Goal: Communication & Community: Answer question/provide support

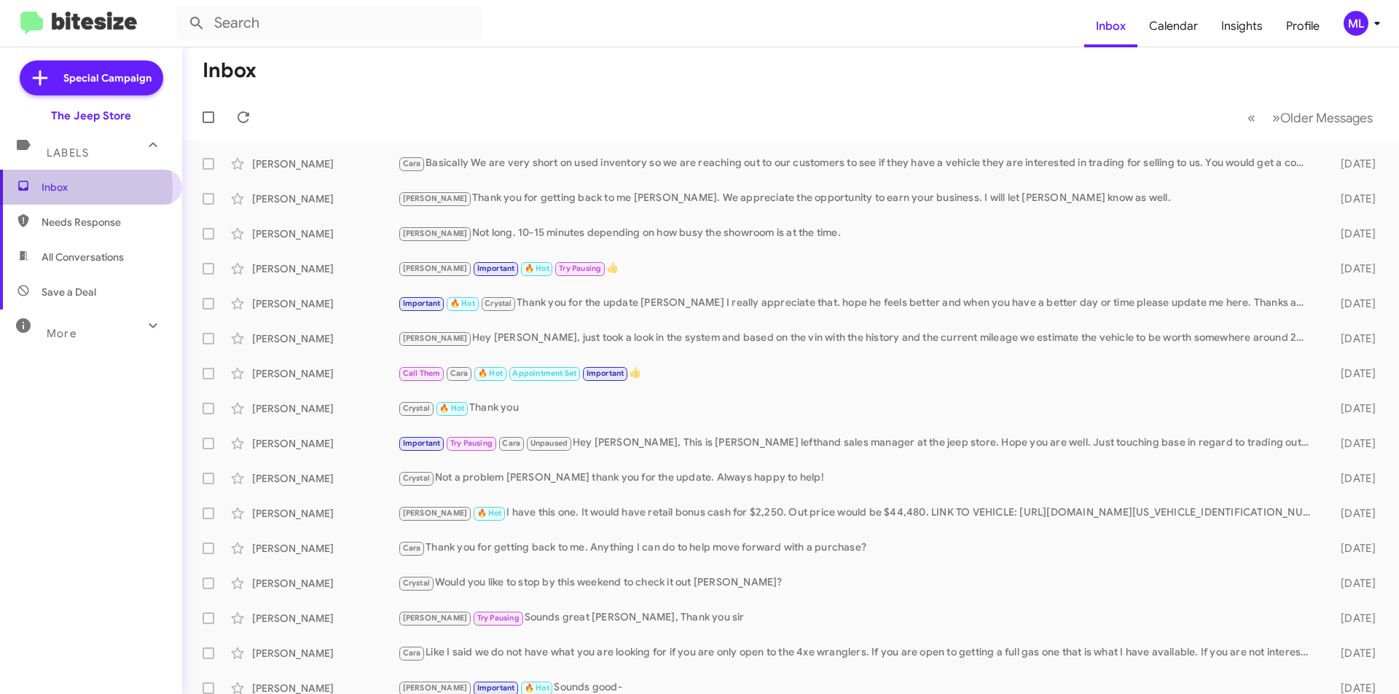
click at [58, 188] on span "Inbox" at bounding box center [104, 187] width 124 height 15
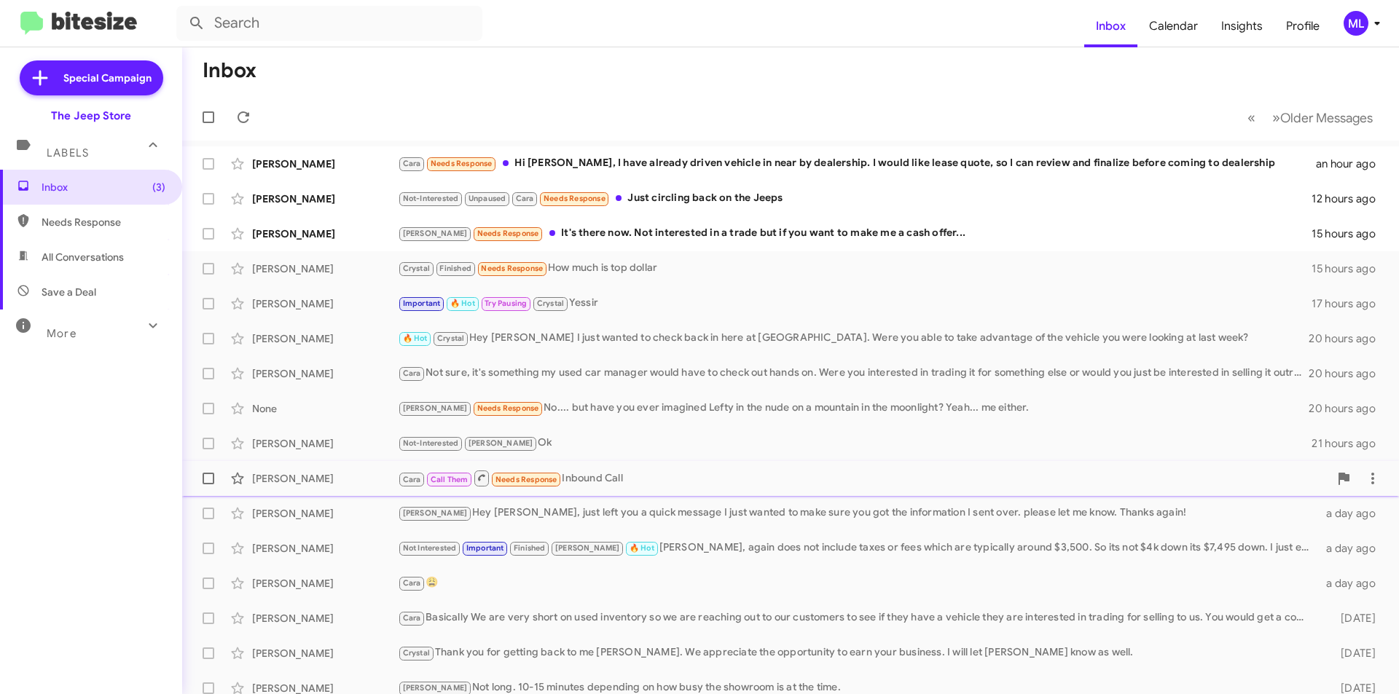
click at [577, 484] on div "Cara Call Them Needs Response Inbound Call" at bounding box center [863, 478] width 931 height 18
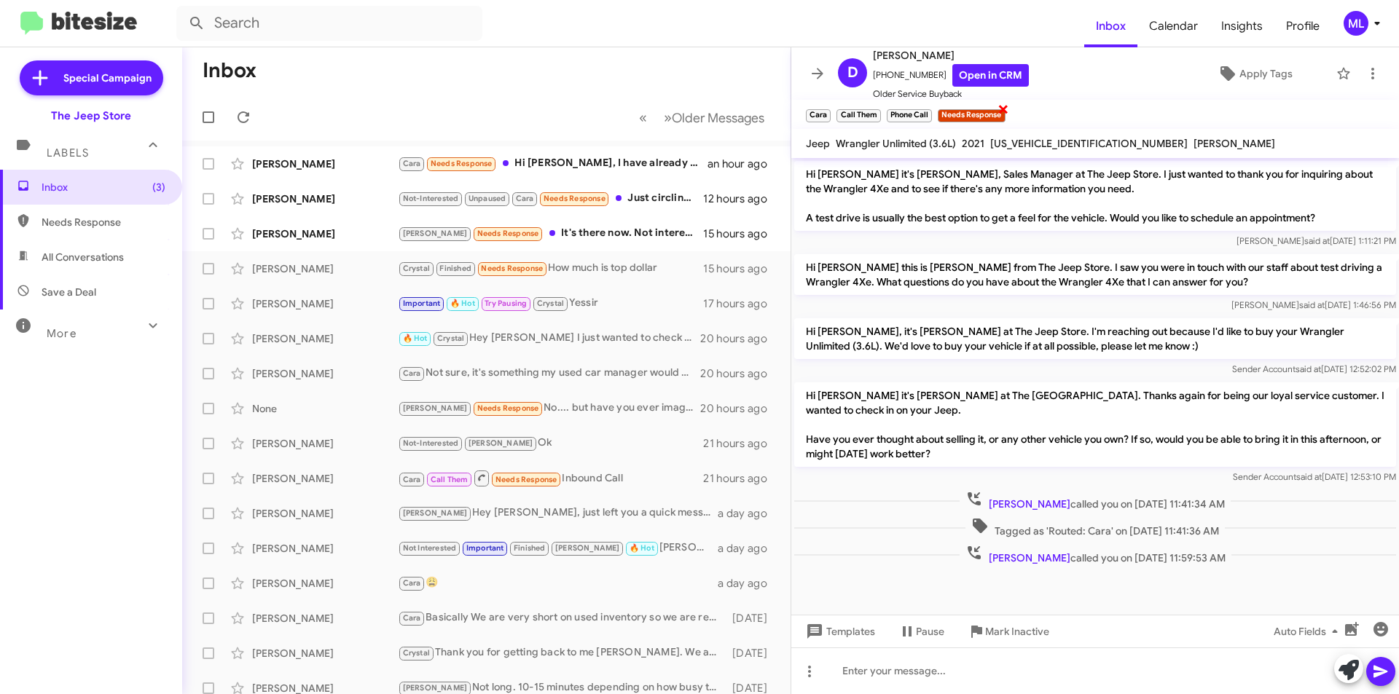
click at [1006, 111] on span "×" at bounding box center [1004, 108] width 12 height 17
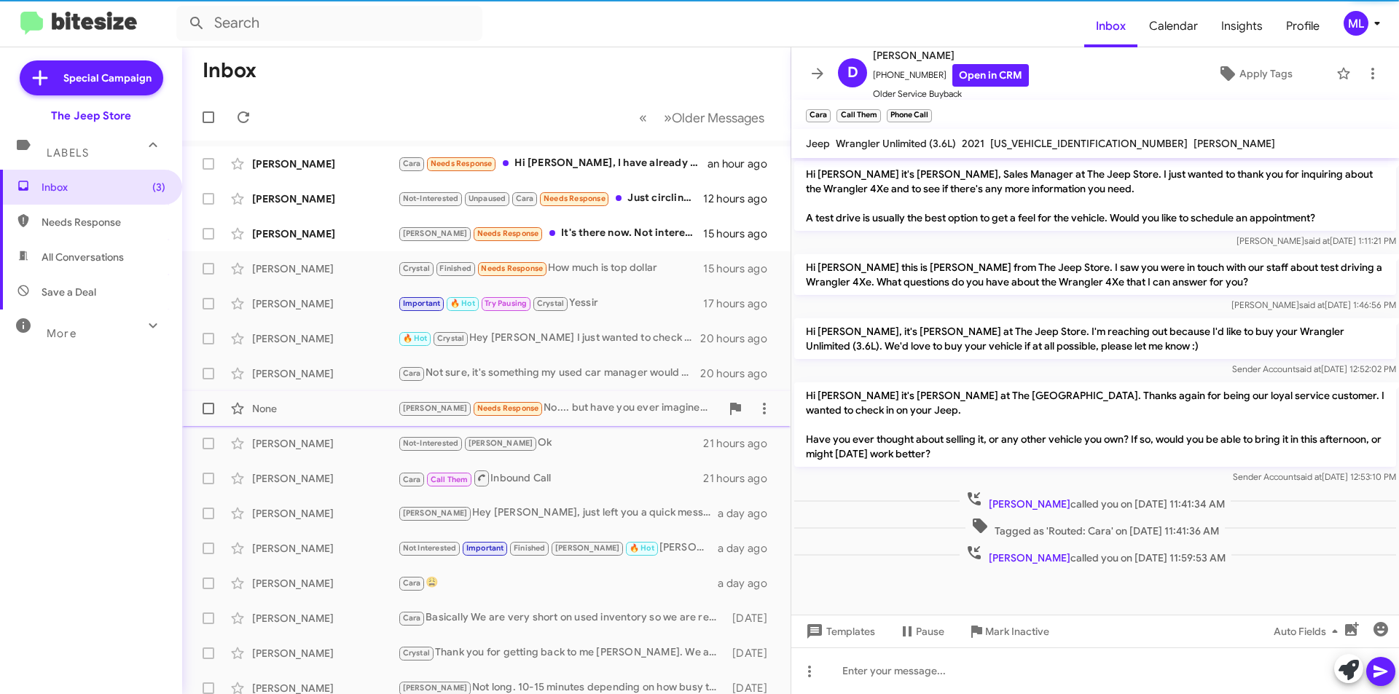
click at [585, 411] on div "[PERSON_NAME] Needs Response No.... but have you ever imagined [PERSON_NAME] in…" at bounding box center [559, 408] width 323 height 17
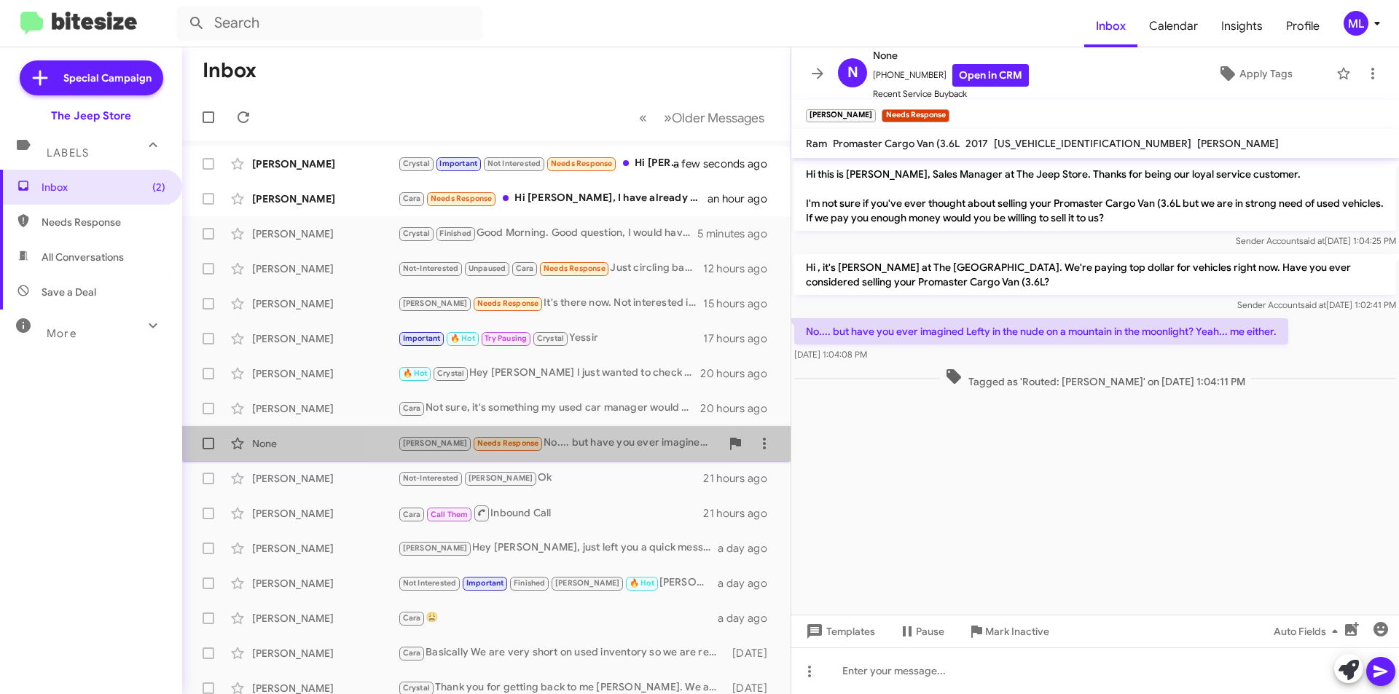
click at [542, 443] on div "[PERSON_NAME] Needs Response No.... but have you ever imagined [PERSON_NAME] in…" at bounding box center [559, 443] width 323 height 17
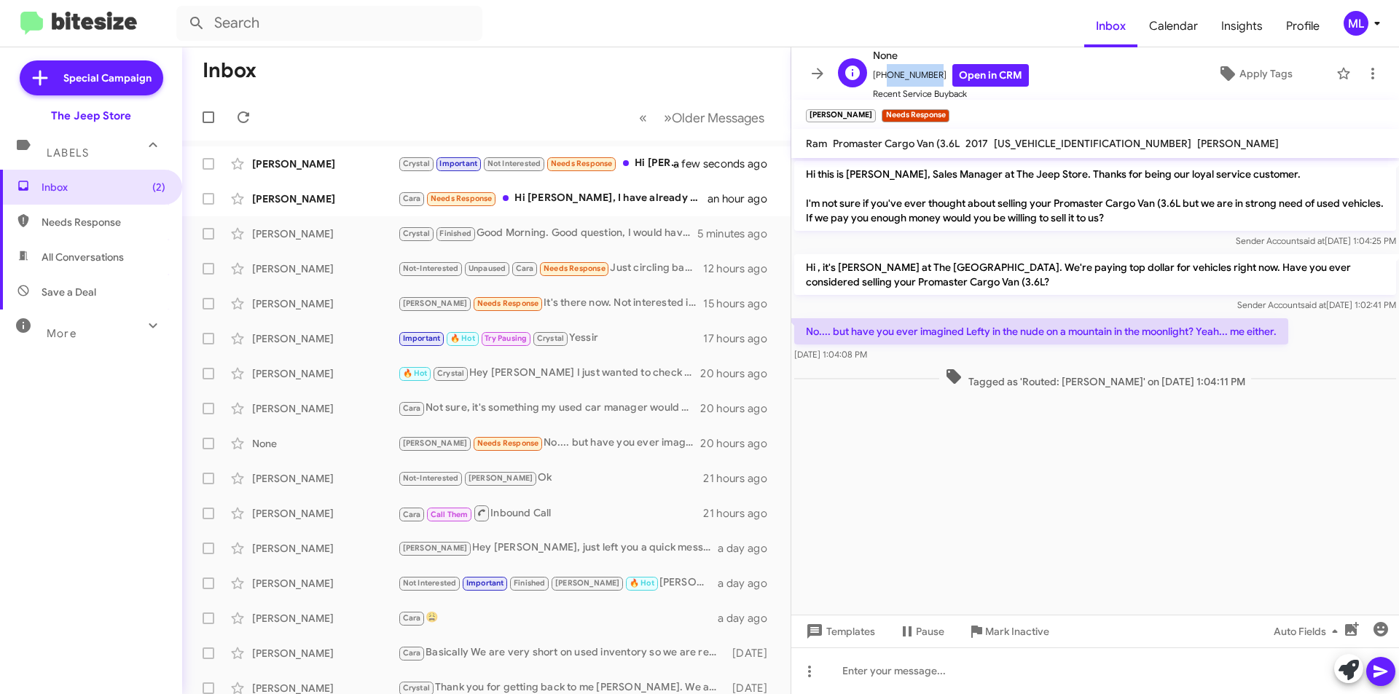
drag, startPoint x: 933, startPoint y: 72, endPoint x: 882, endPoint y: 73, distance: 51.0
click at [882, 73] on span "+19403660908 Open in CRM" at bounding box center [951, 75] width 156 height 23
copy span "9403660908"
click at [942, 110] on span "×" at bounding box center [948, 108] width 12 height 17
click at [1370, 69] on icon at bounding box center [1372, 73] width 17 height 17
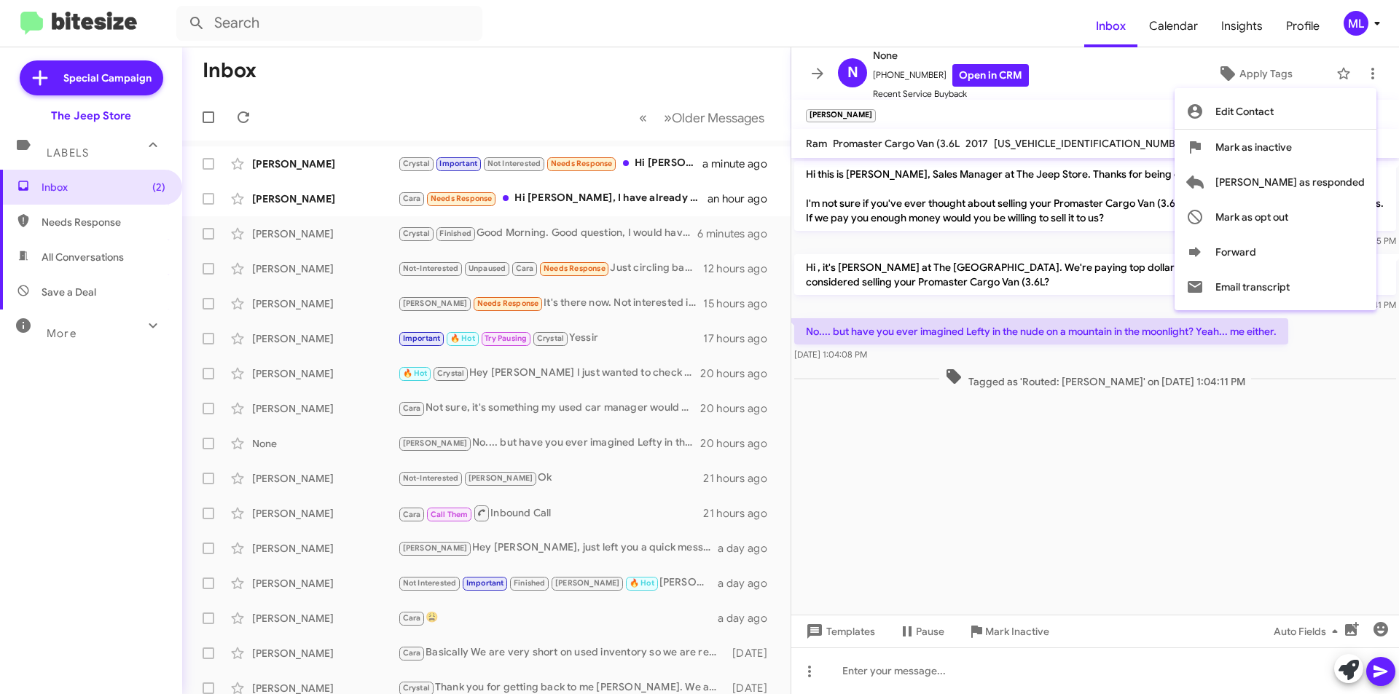
click at [955, 333] on div at bounding box center [699, 347] width 1399 height 694
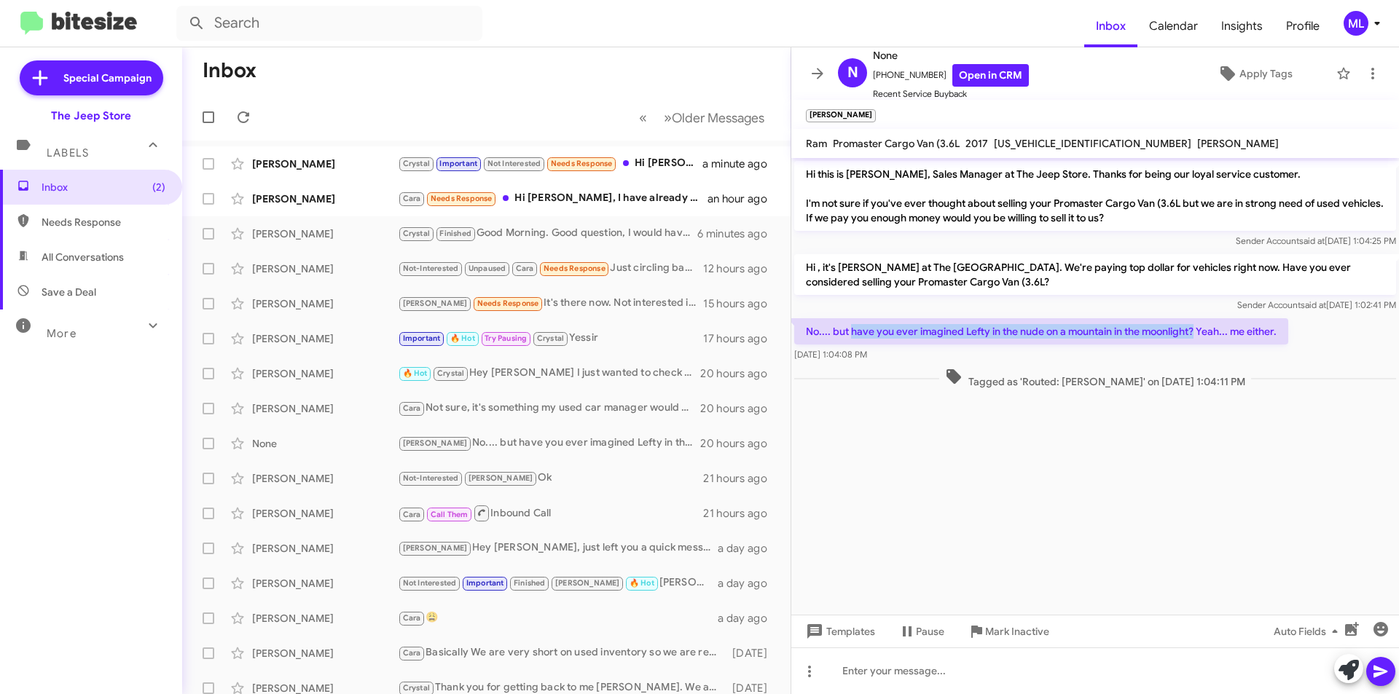
drag, startPoint x: 1198, startPoint y: 330, endPoint x: 853, endPoint y: 326, distance: 344.7
click at [853, 326] on p "No.... but have you ever imagined Lefty in the nude on a mountain in the moonli…" at bounding box center [1041, 331] width 494 height 26
copy p "have you ever imagined Lefty in the nude on a mountain in the moonlight?"
click at [1364, 80] on icon at bounding box center [1372, 73] width 17 height 17
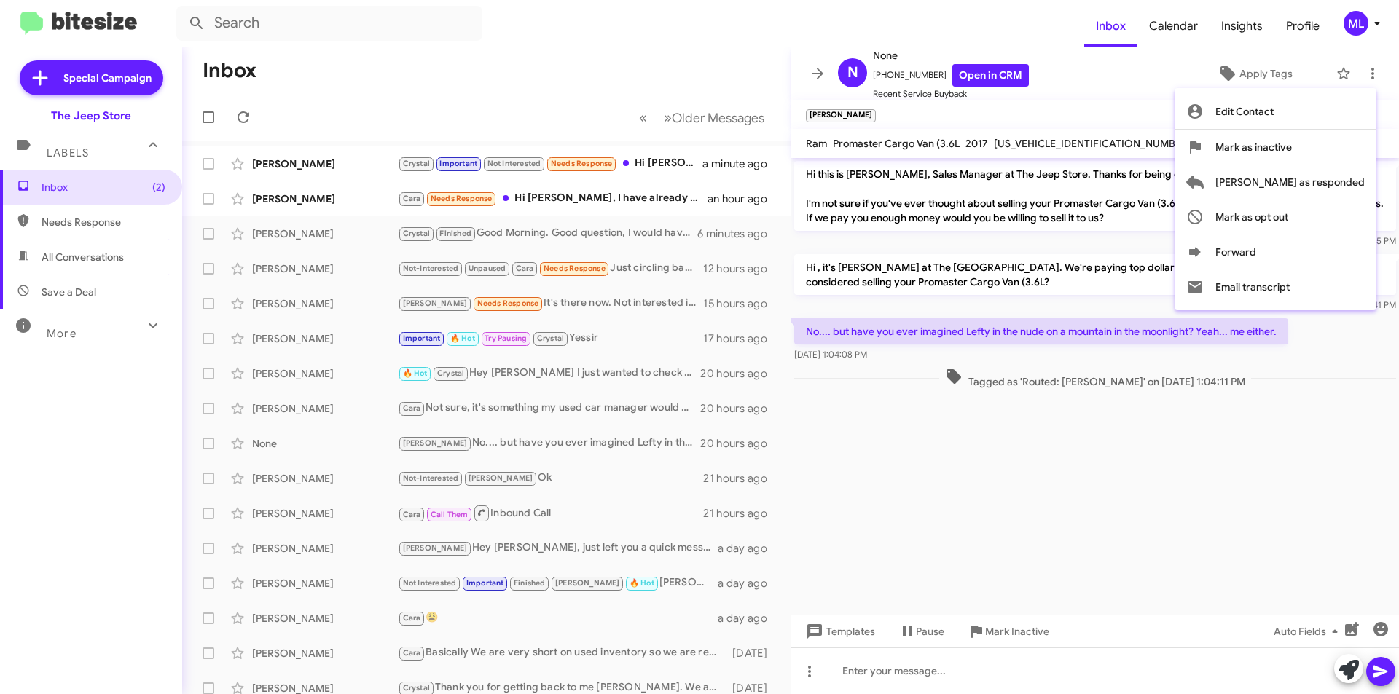
click at [1277, 75] on div at bounding box center [699, 347] width 1399 height 694
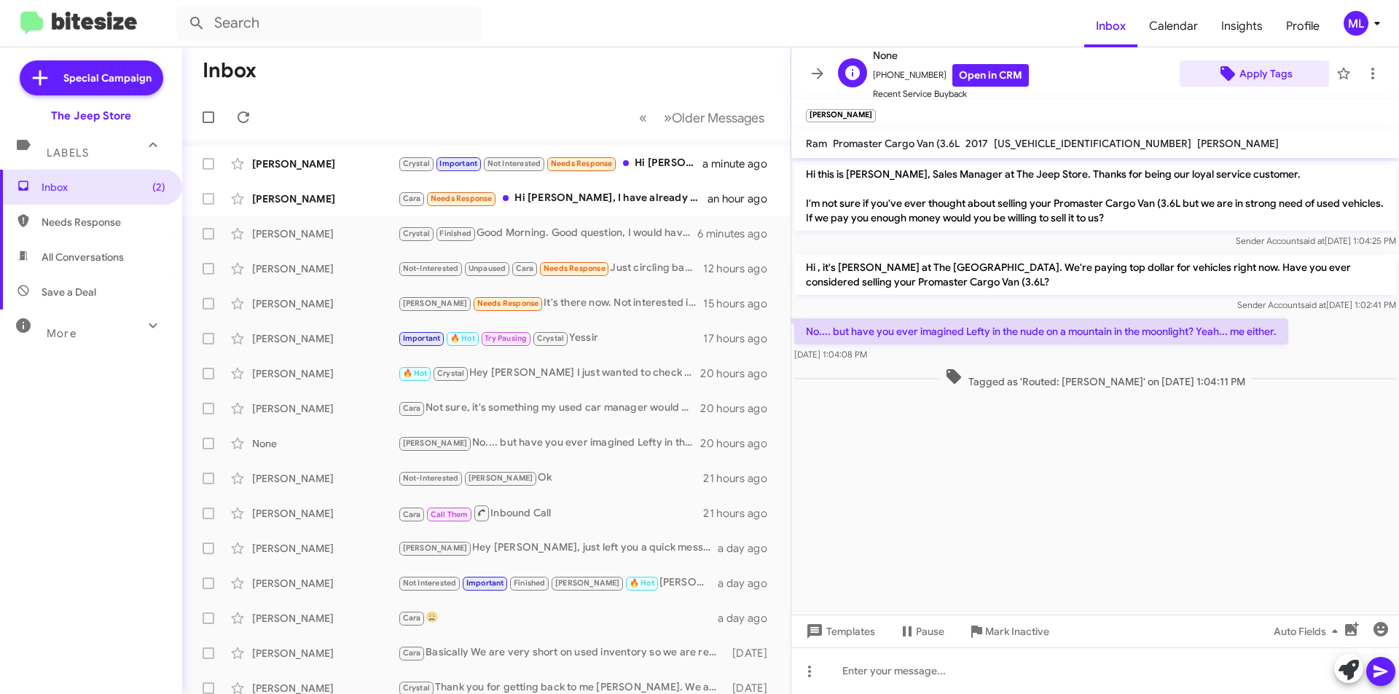
click at [1268, 76] on span "Apply Tags" at bounding box center [1266, 73] width 53 height 26
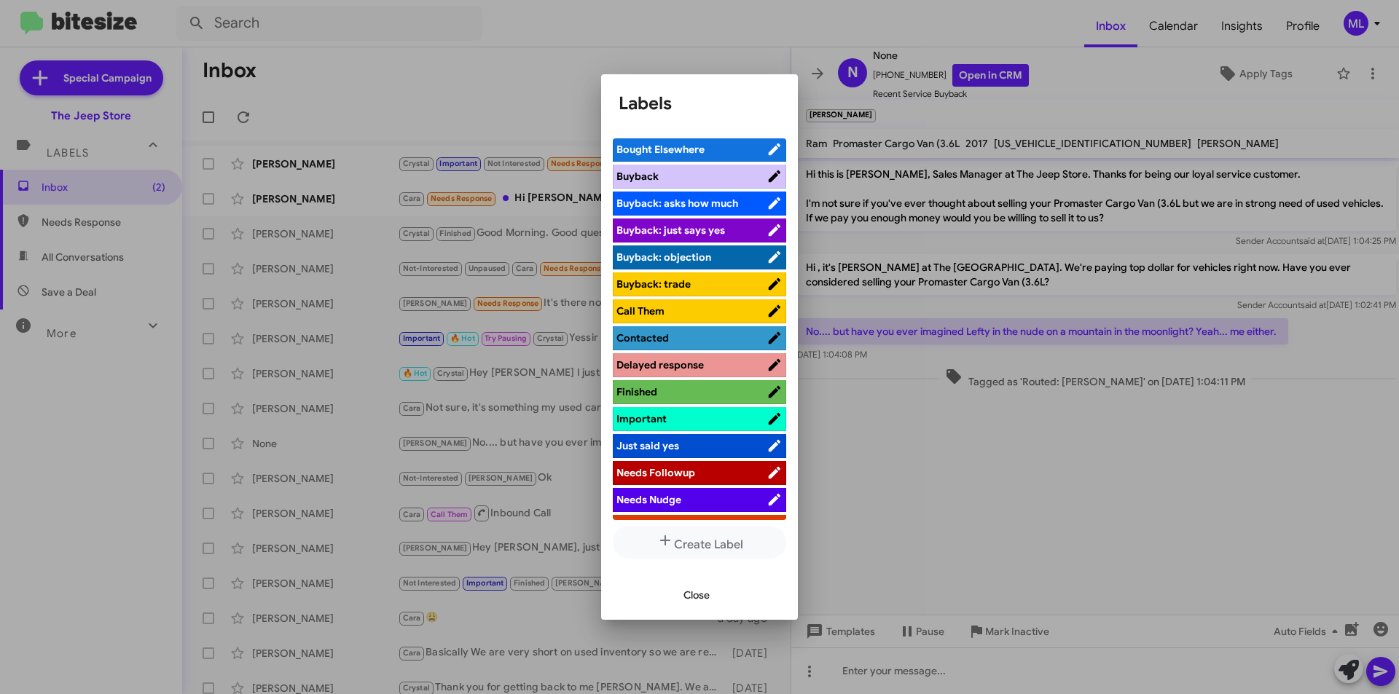
scroll to position [364, 0]
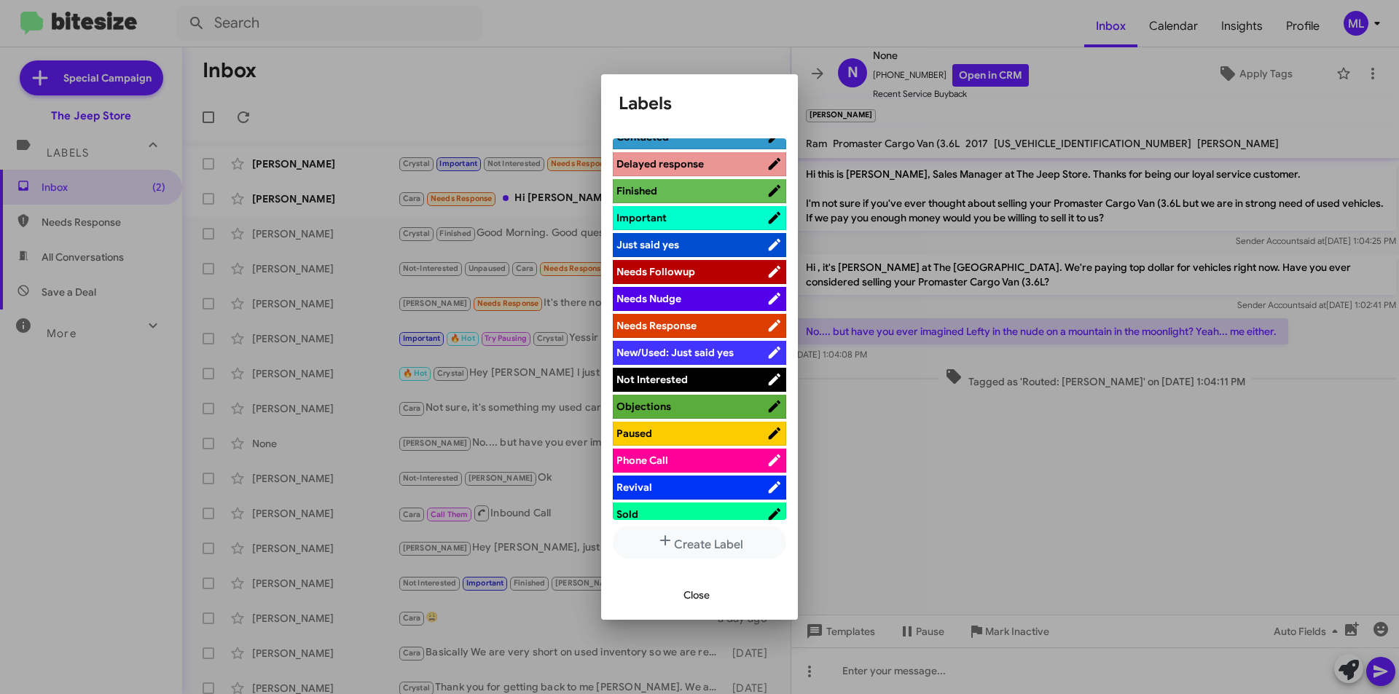
click at [698, 377] on span "Not Interested" at bounding box center [692, 379] width 150 height 15
click at [695, 592] on span "Close" at bounding box center [697, 595] width 26 height 26
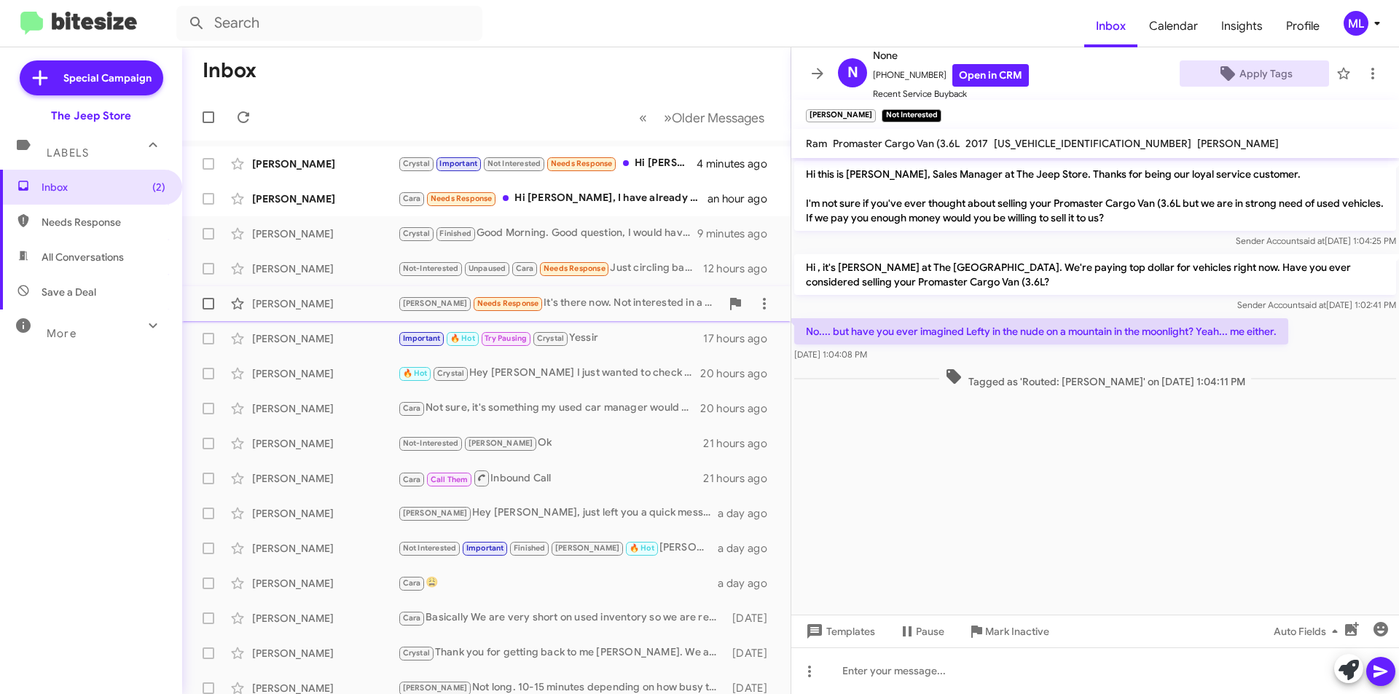
click at [537, 305] on div "Andrew Needs Response It's there now. Not interested in a trade but if you want…" at bounding box center [559, 303] width 323 height 17
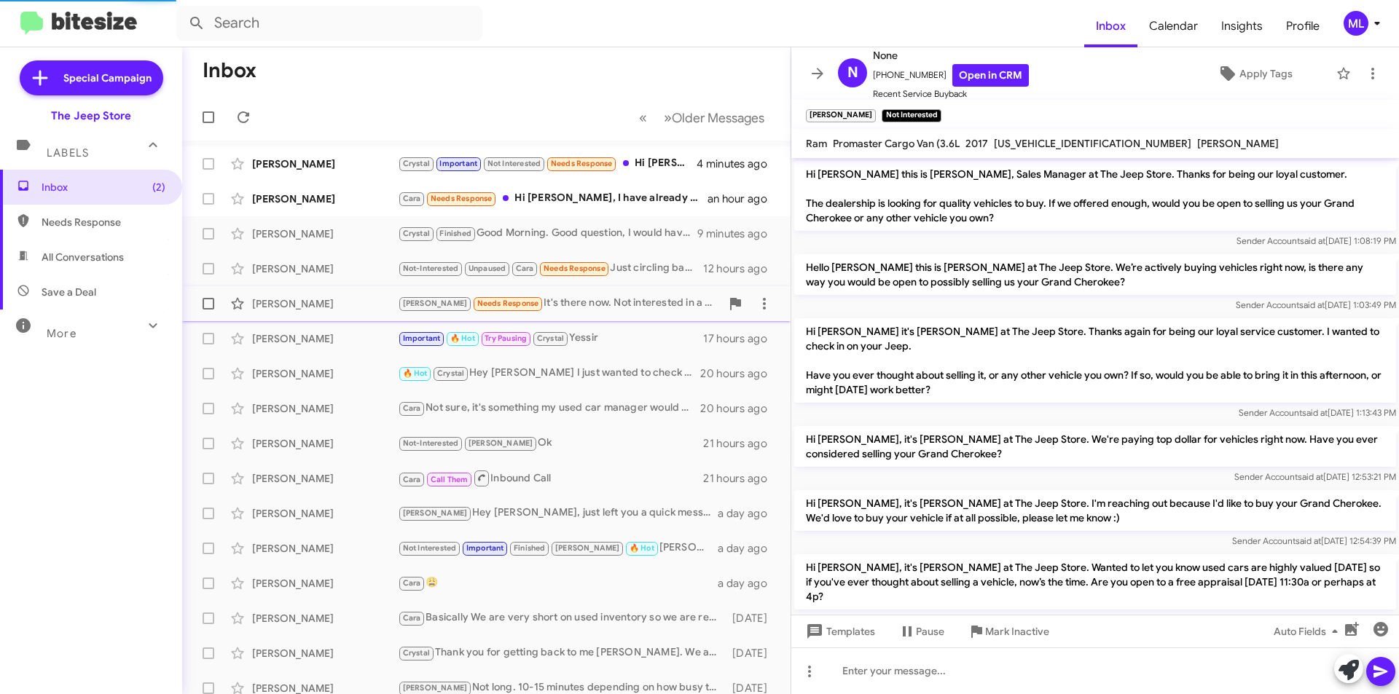
scroll to position [600, 0]
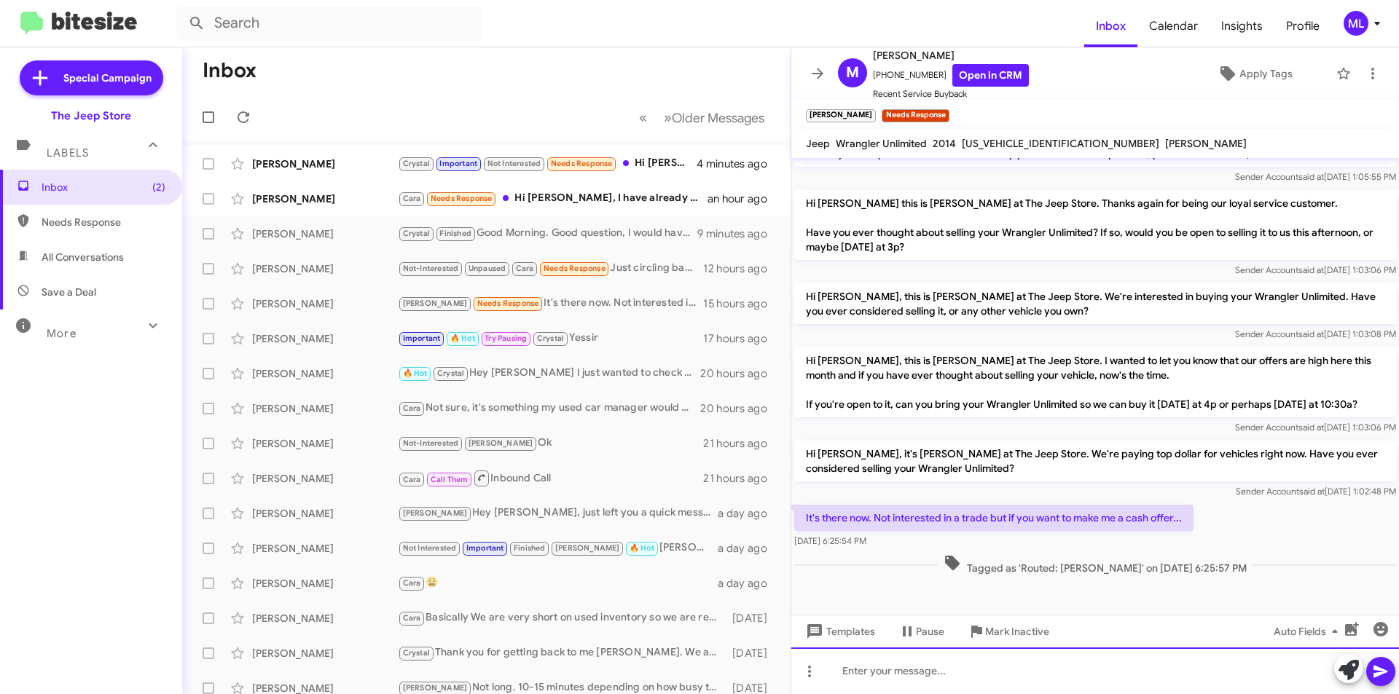
click at [918, 681] on div at bounding box center [1095, 671] width 608 height 47
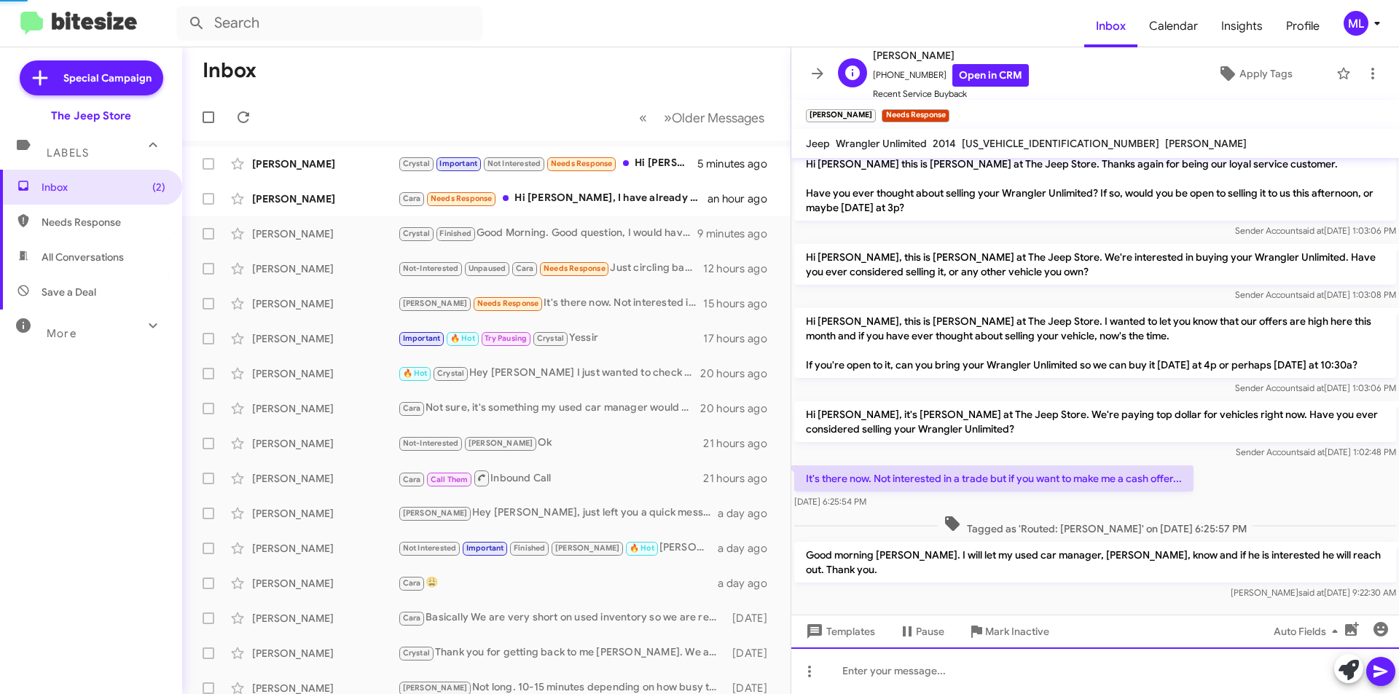
scroll to position [654, 0]
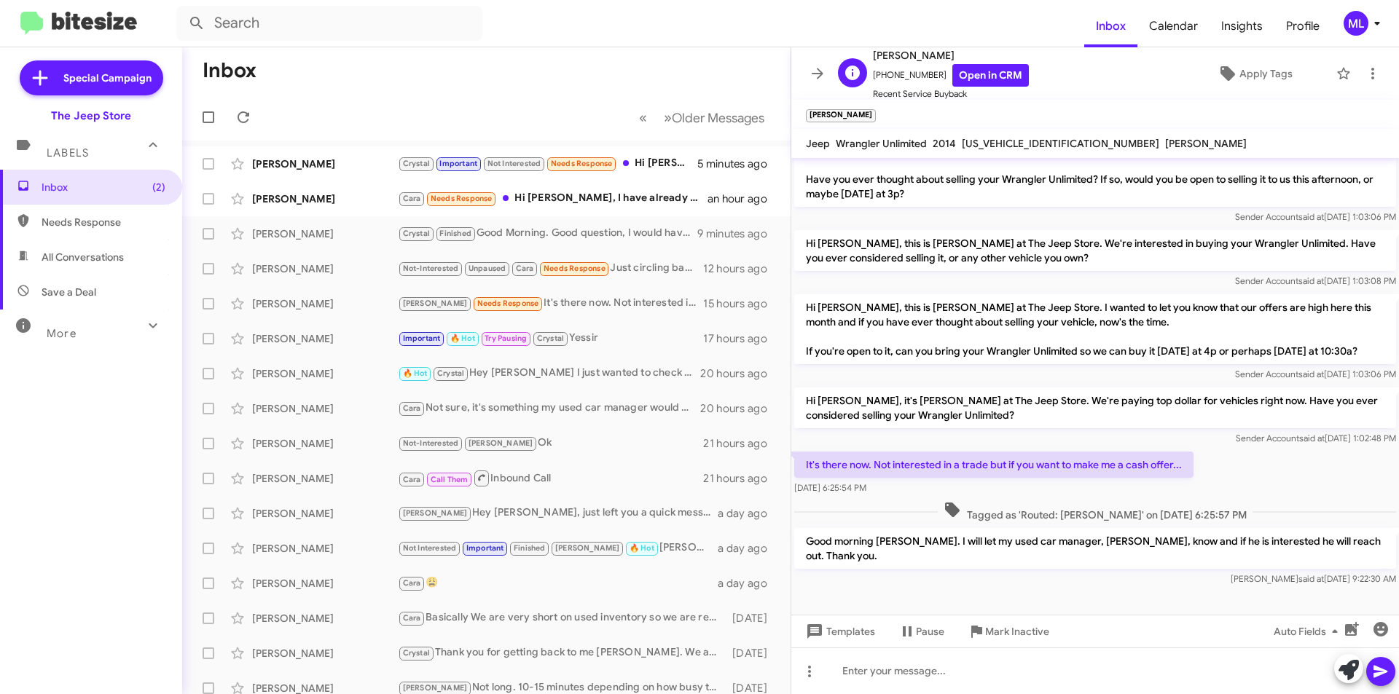
drag, startPoint x: 932, startPoint y: 77, endPoint x: 880, endPoint y: 85, distance: 52.4
click at [880, 85] on span "+17326009247 Open in CRM" at bounding box center [951, 75] width 156 height 23
copy span "7326009247"
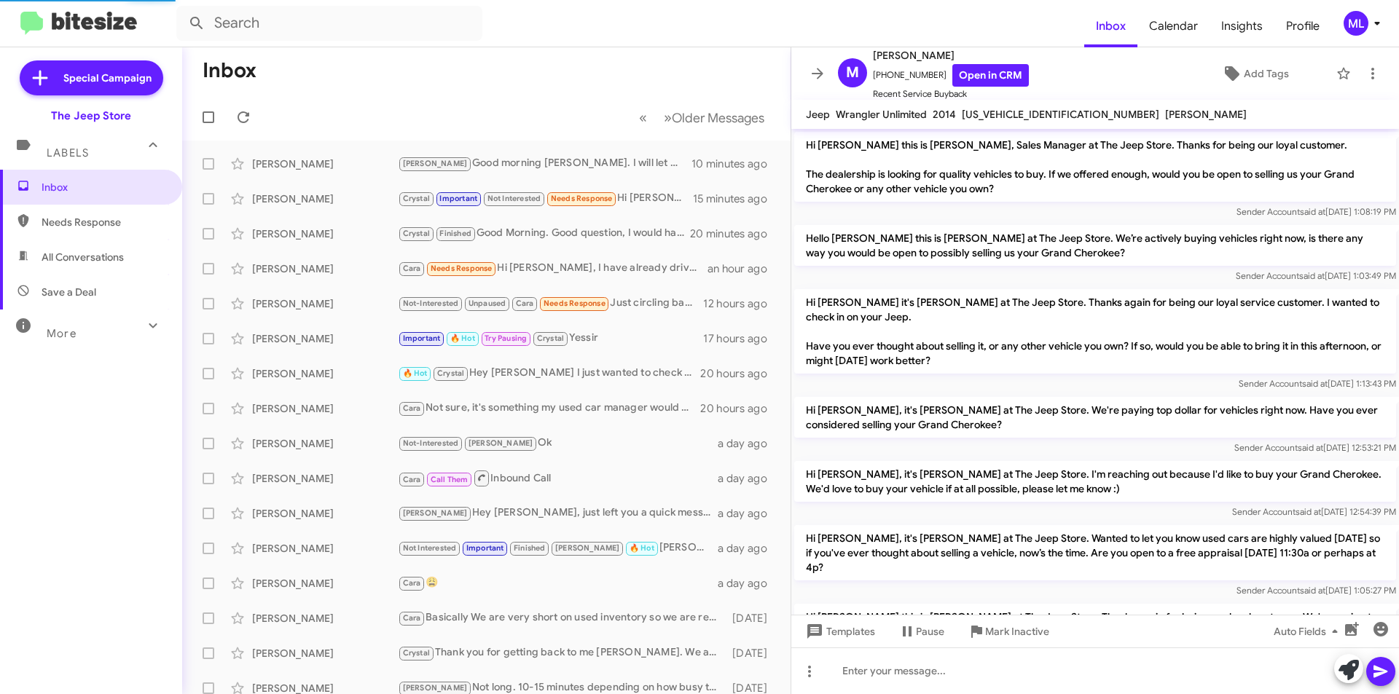
scroll to position [625, 0]
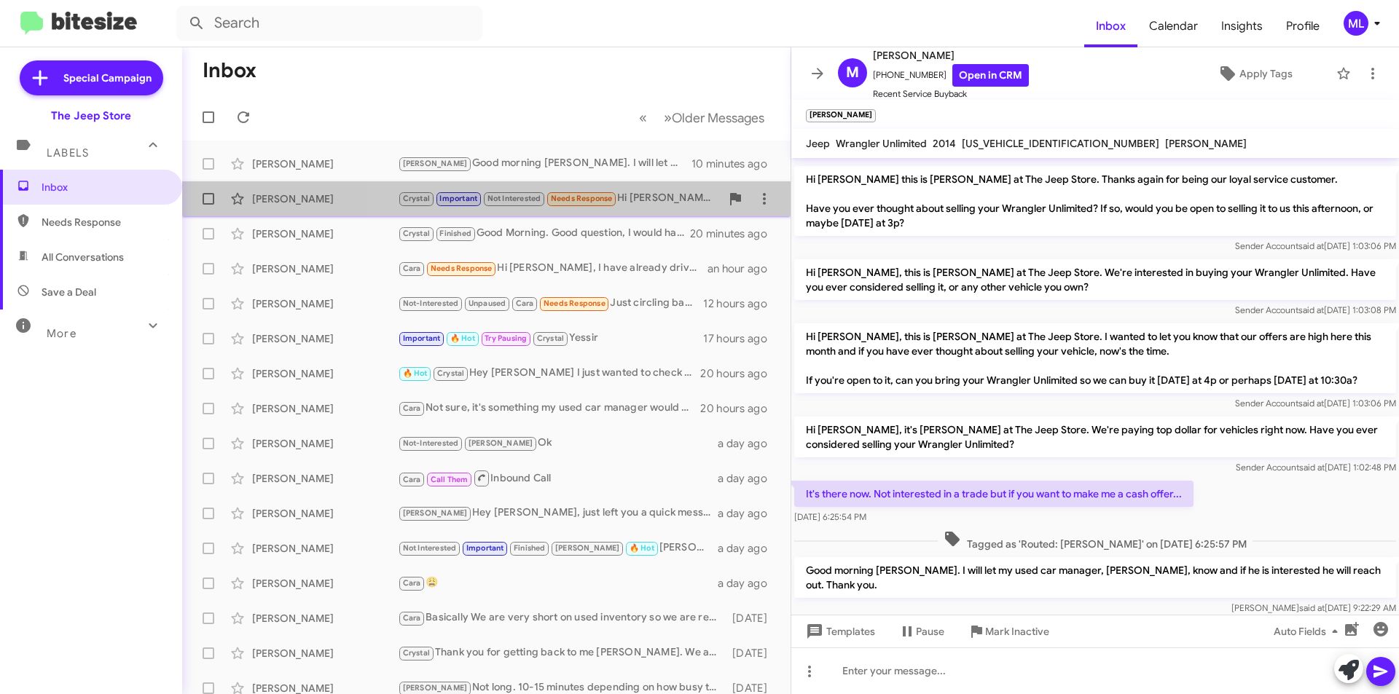
click at [621, 198] on div "Crystal Important Not Interested Needs Response Hi [PERSON_NAME]. I still didn'…" at bounding box center [559, 198] width 323 height 17
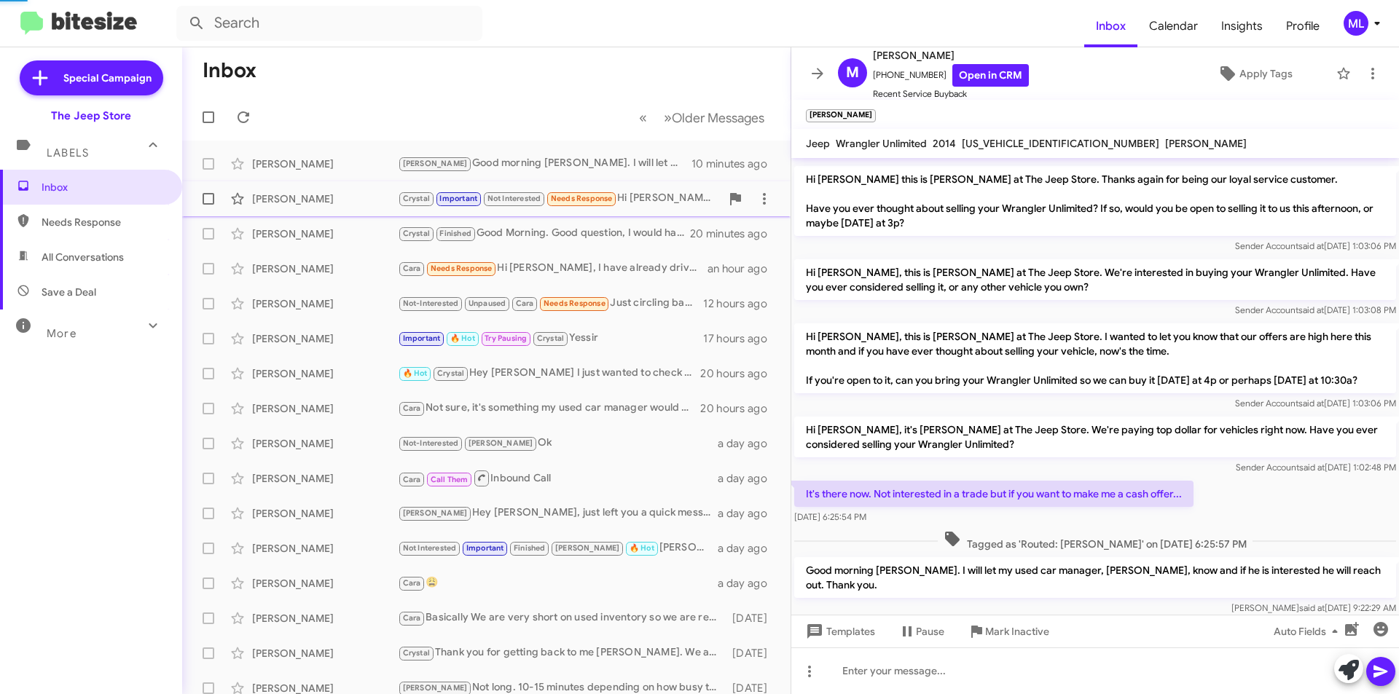
scroll to position [641, 0]
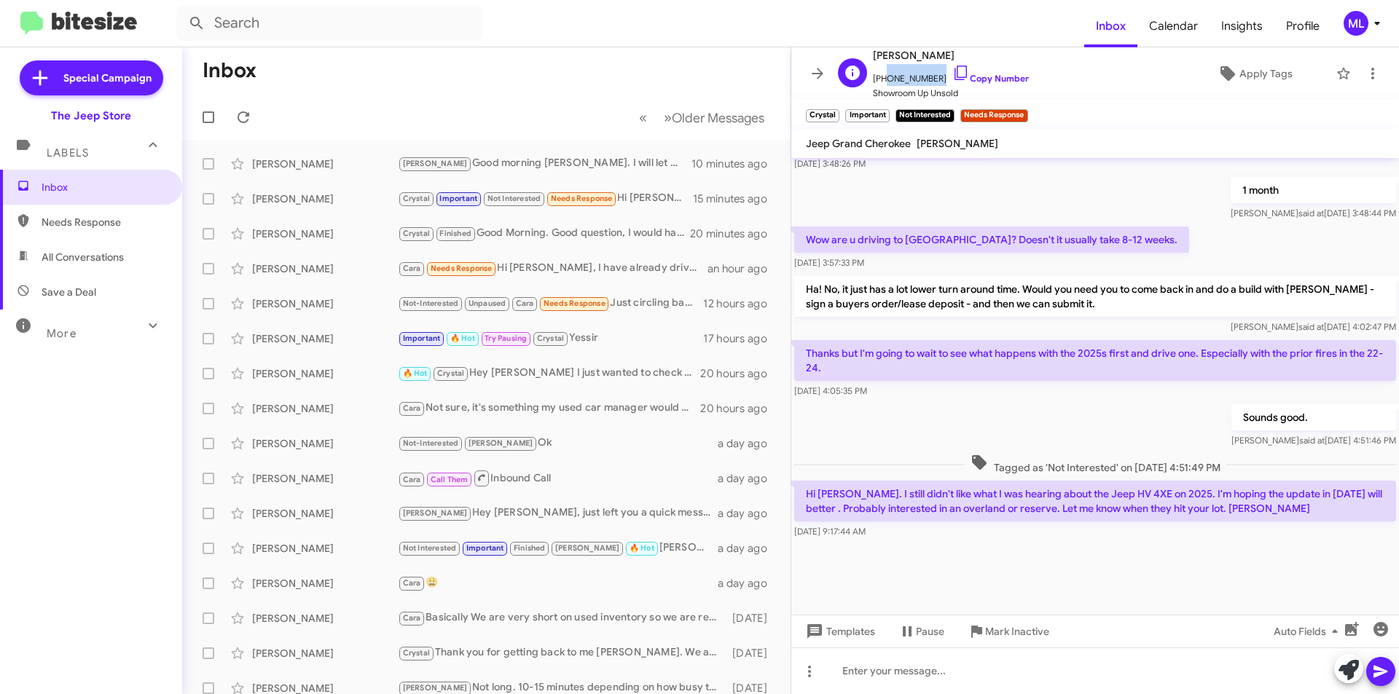
drag, startPoint x: 931, startPoint y: 79, endPoint x: 882, endPoint y: 84, distance: 48.4
click at [882, 84] on span "[PHONE_NUMBER] Copy Number" at bounding box center [951, 75] width 156 height 22
copy span "9176924844"
click at [629, 308] on div "Not-Interested Unpaused Cara Needs Response Just circling back on the Jeeps" at bounding box center [559, 303] width 323 height 17
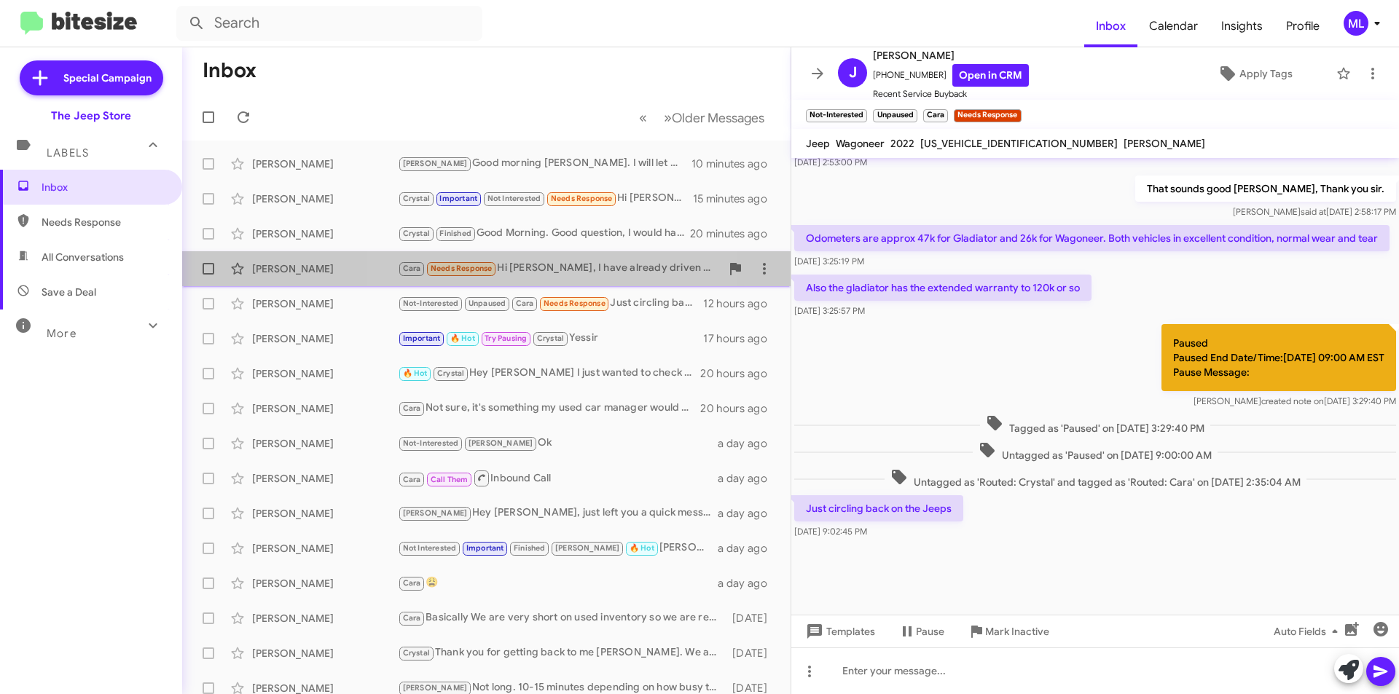
click at [546, 266] on div "Cara Needs Response Hi [PERSON_NAME], I have already driven vehicle in near by …" at bounding box center [559, 268] width 323 height 17
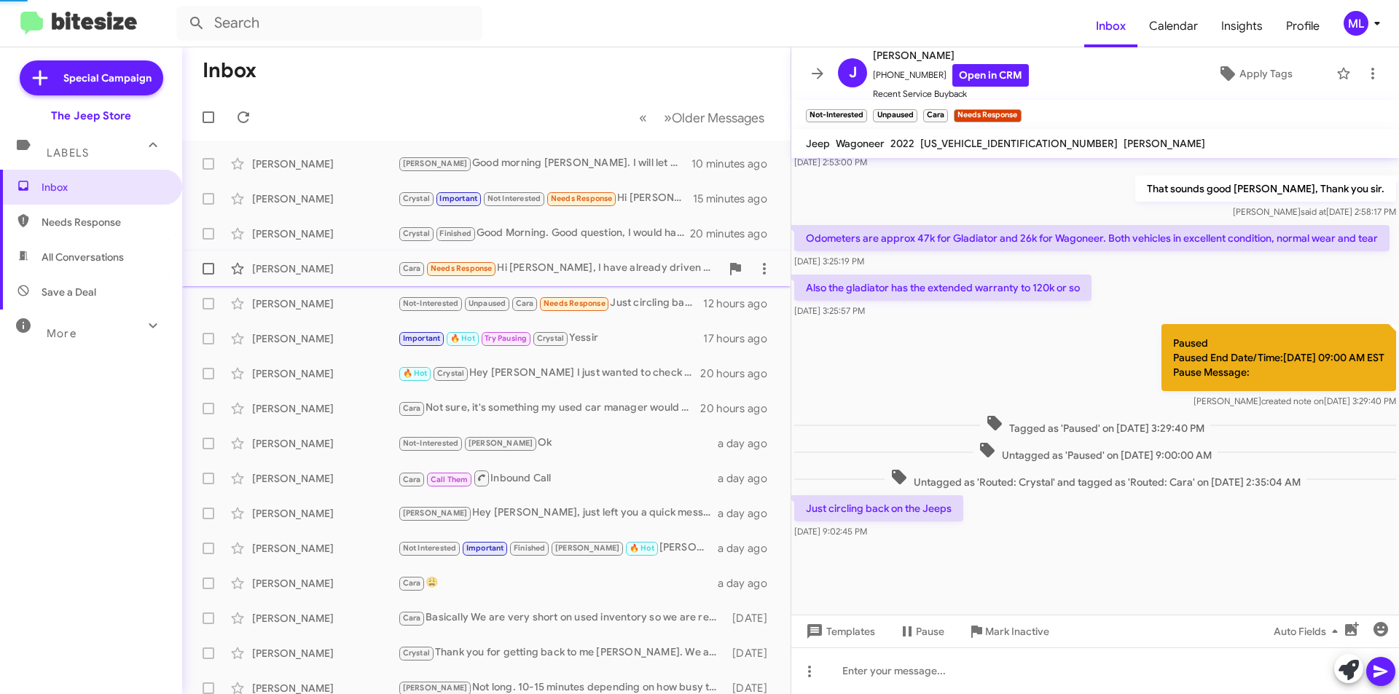
scroll to position [92, 0]
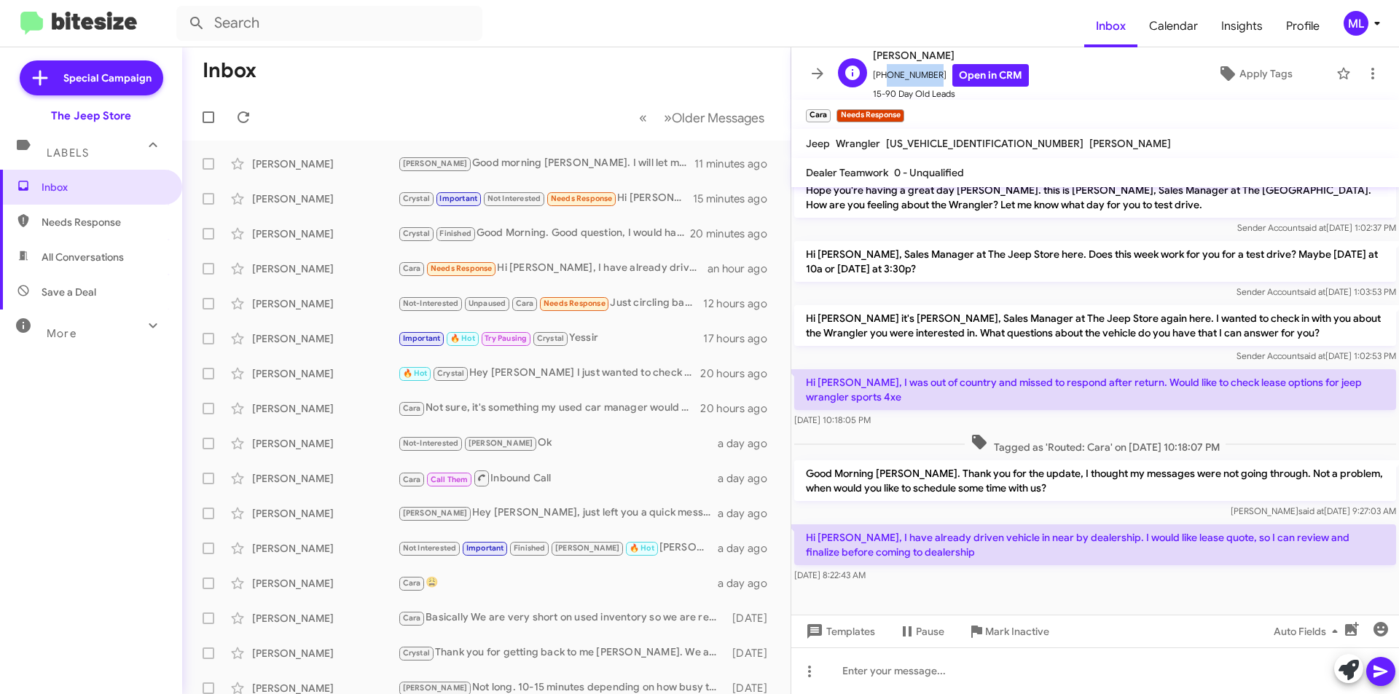
drag, startPoint x: 931, startPoint y: 74, endPoint x: 882, endPoint y: 79, distance: 49.8
click at [882, 79] on span "[PHONE_NUMBER] Open in CRM" at bounding box center [951, 75] width 156 height 23
copy span "7328600406"
